Goal: Find specific page/section

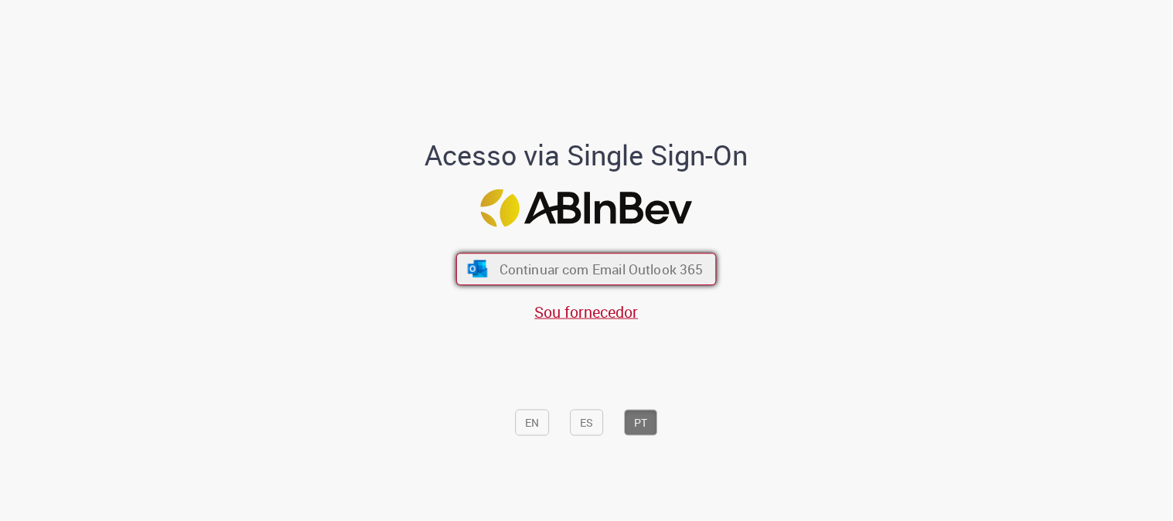
click at [560, 275] on span "Continuar com Email Outlook 365" at bounding box center [601, 269] width 204 height 18
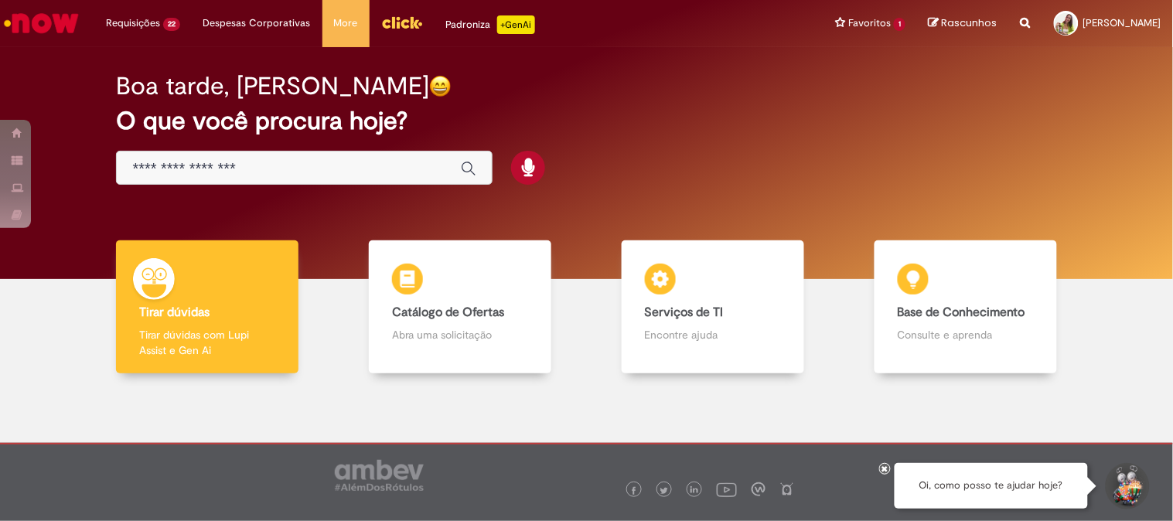
click at [884, 469] on icon at bounding box center [885, 469] width 6 height 8
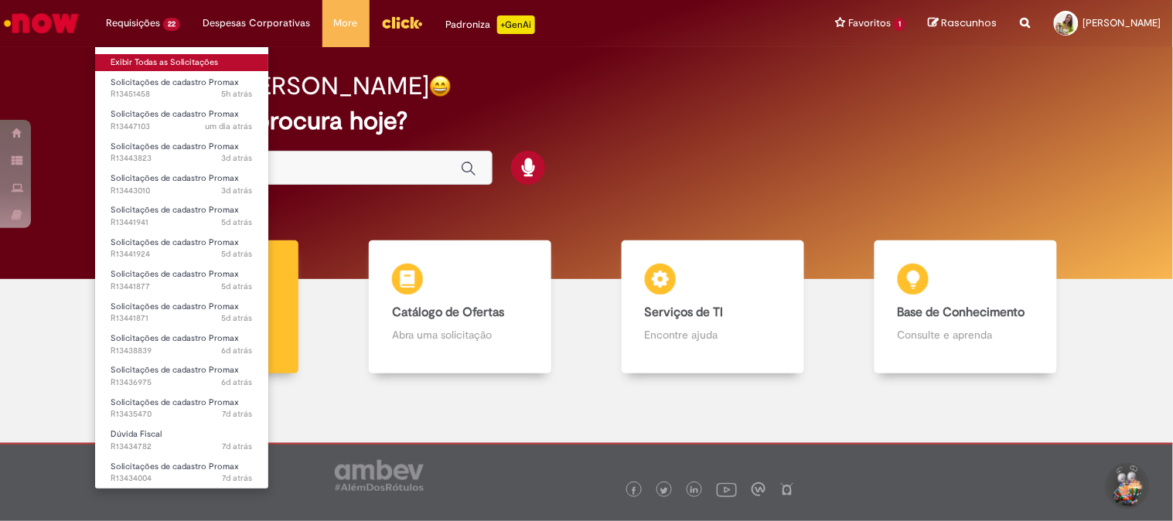
click at [149, 60] on link "Exibir Todas as Solicitações" at bounding box center [181, 62] width 173 height 17
